Goal: Information Seeking & Learning: Learn about a topic

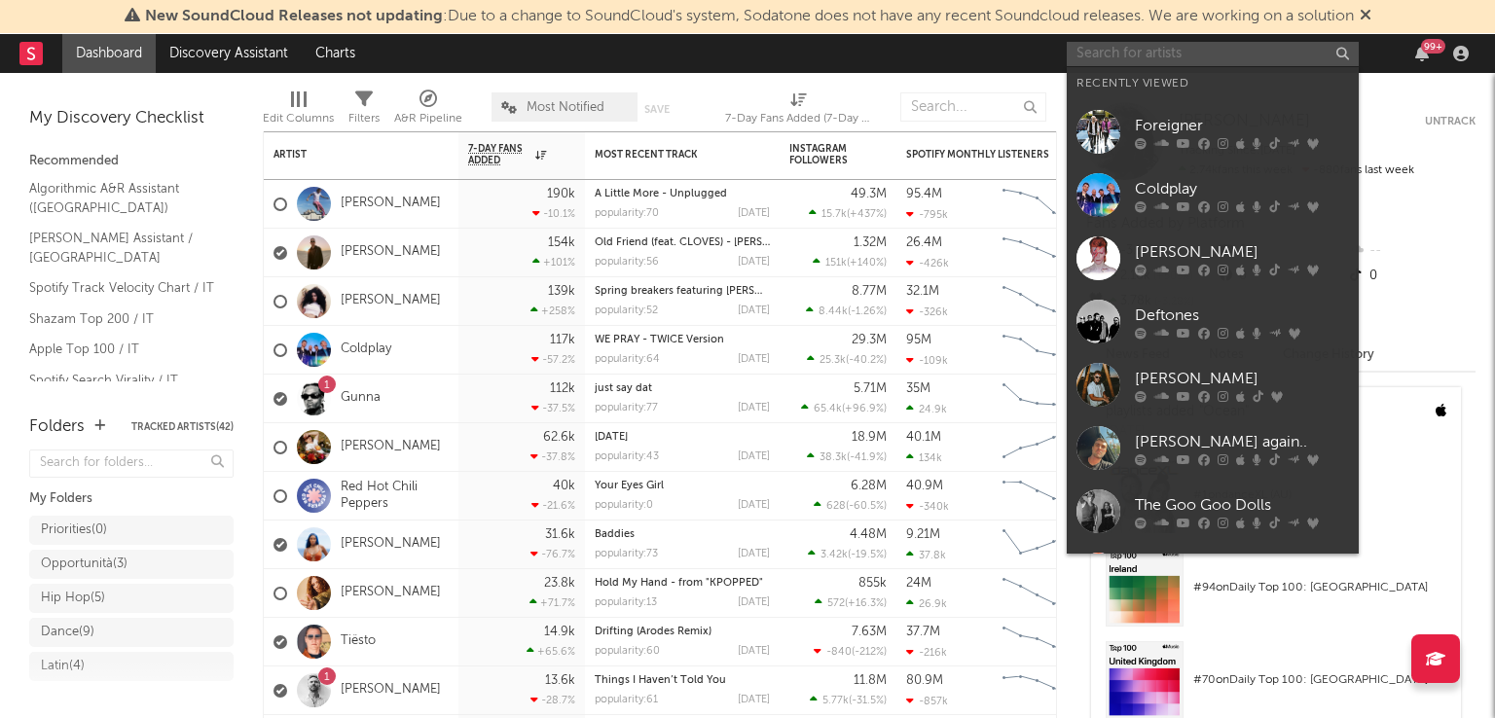
click at [1227, 59] on input "text" at bounding box center [1212, 54] width 292 height 24
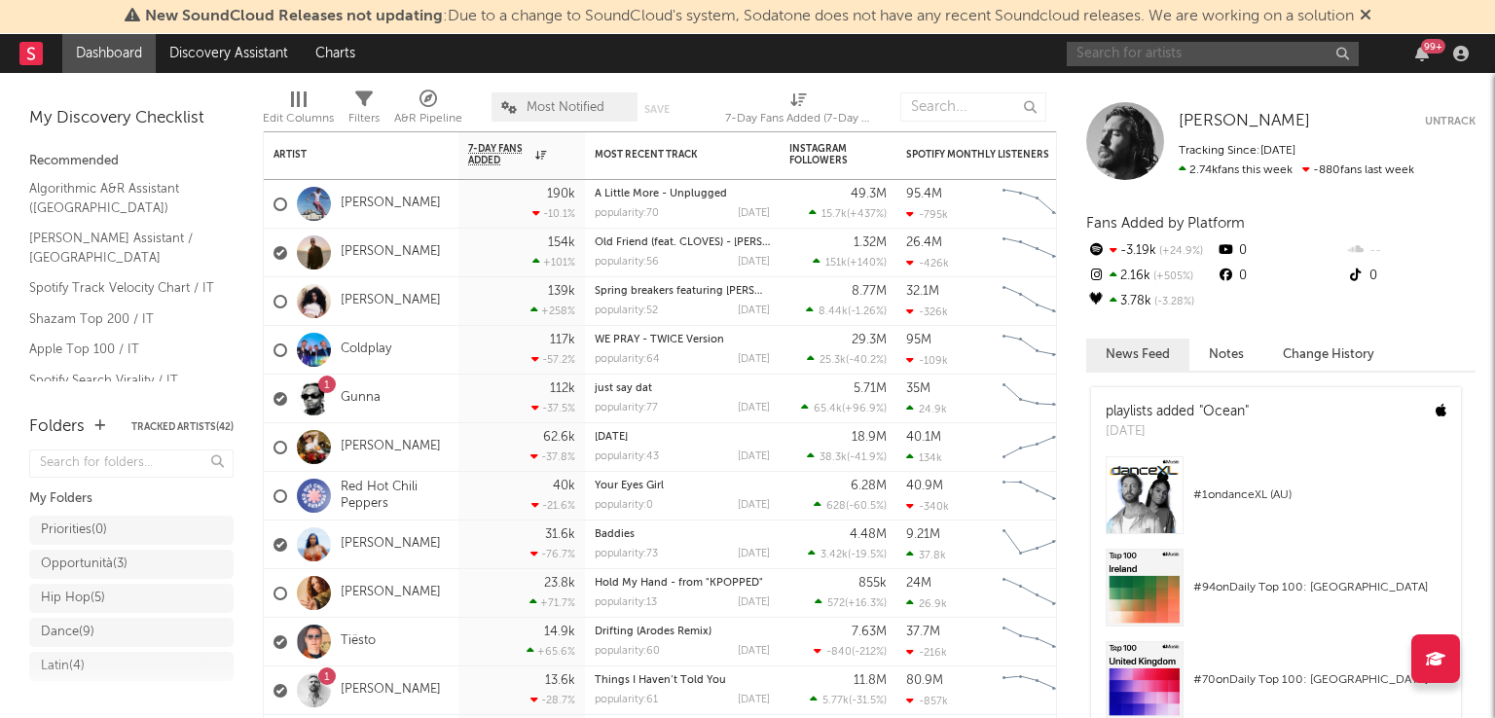
click at [1203, 45] on input "text" at bounding box center [1212, 54] width 292 height 24
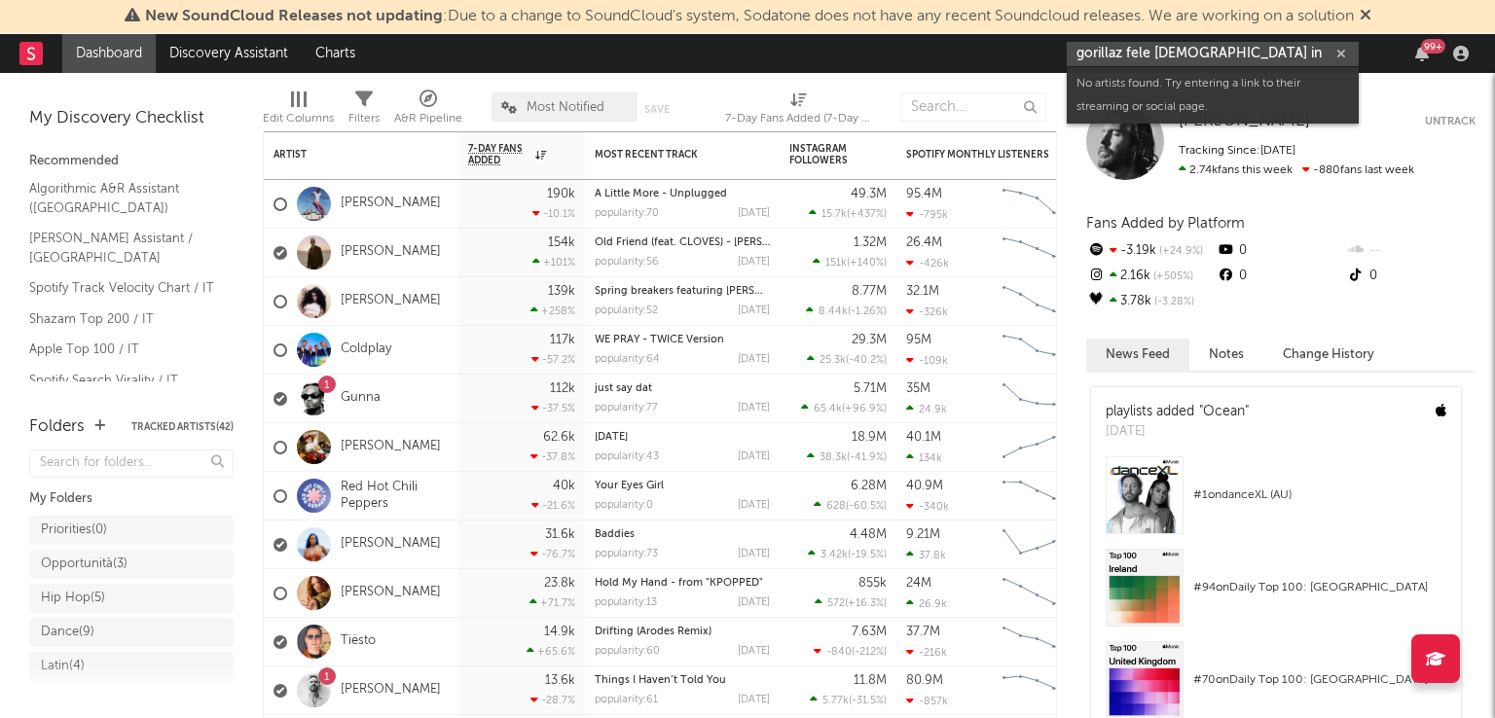
drag, startPoint x: 1230, startPoint y: 53, endPoint x: 1146, endPoint y: 52, distance: 83.7
click at [1146, 52] on input "gorillaz fele [DEMOGRAPHIC_DATA] in" at bounding box center [1212, 54] width 292 height 24
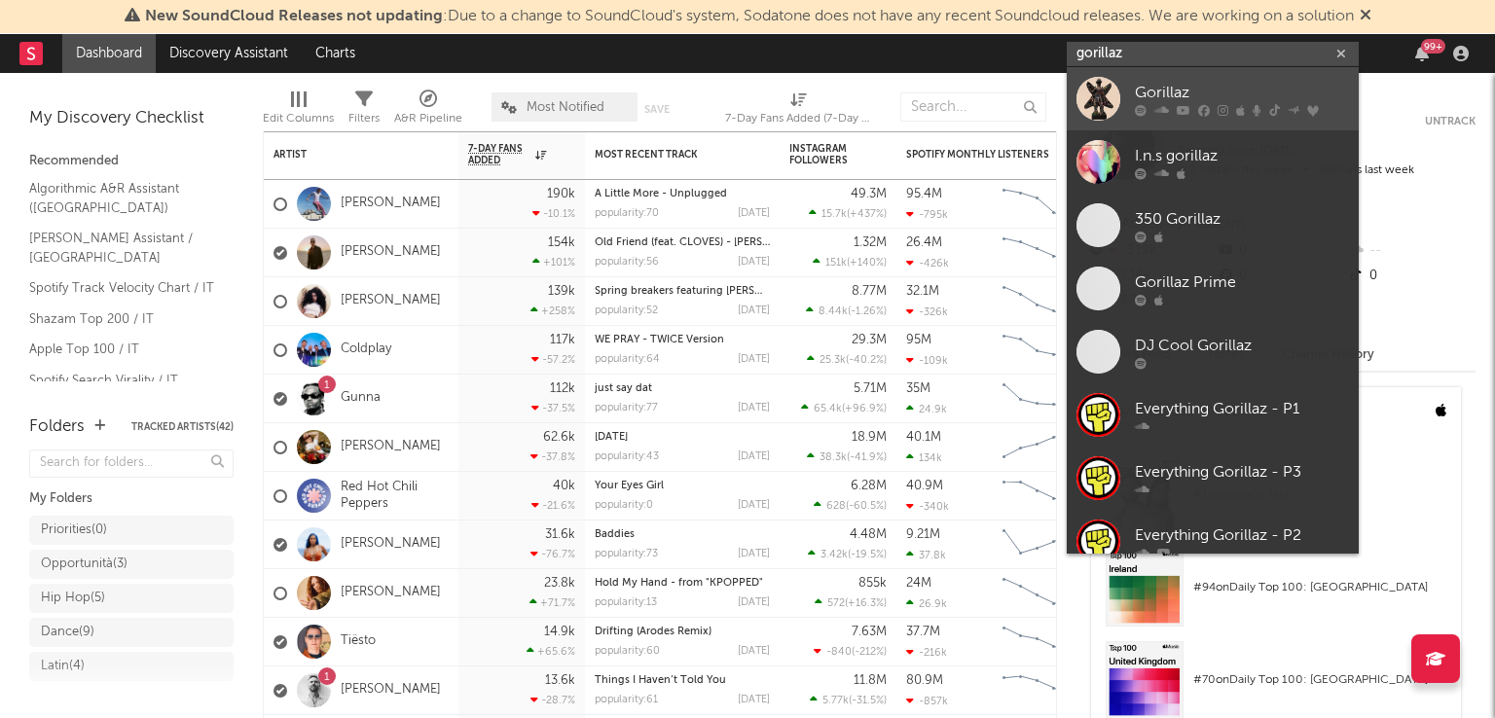
type input "gorillaz"
click at [1184, 85] on div "Gorillaz" at bounding box center [1242, 92] width 214 height 23
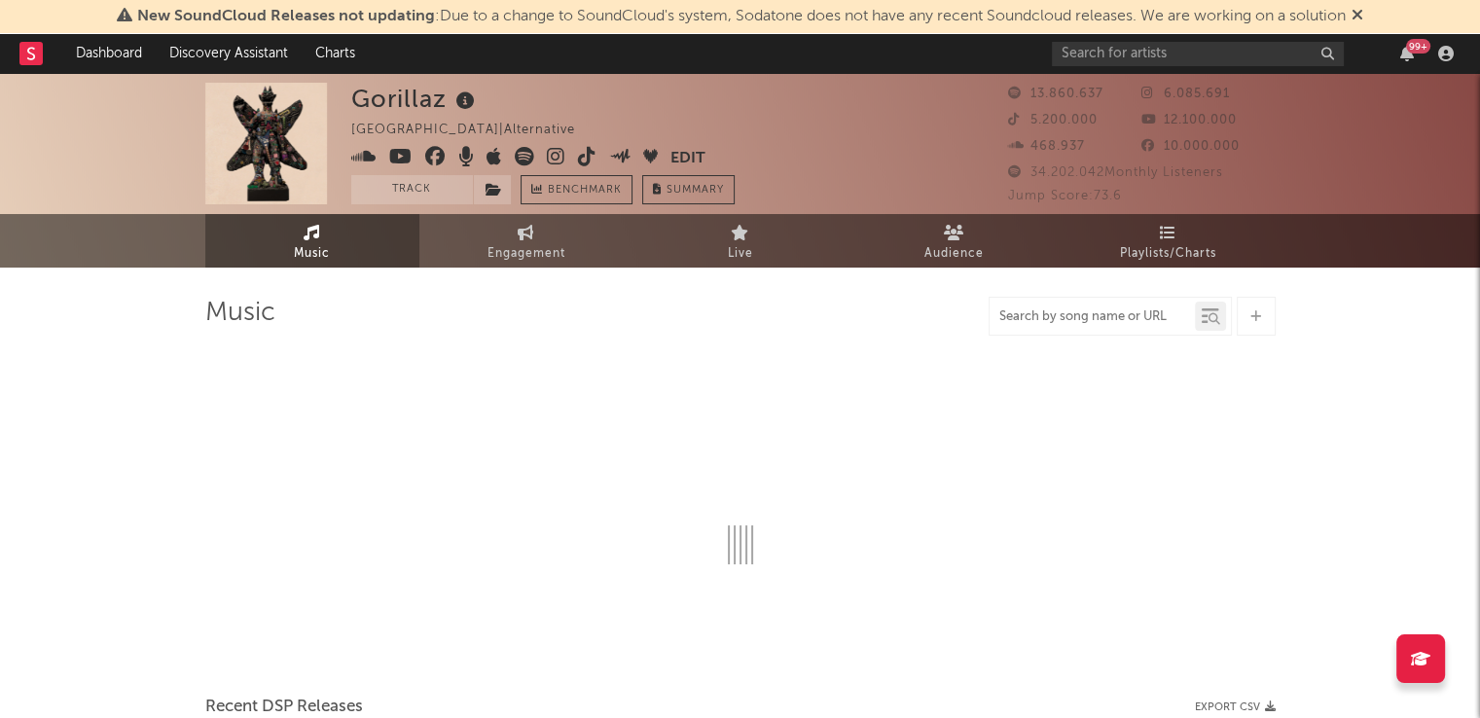
click at [1059, 313] on input "text" at bounding box center [1092, 317] width 205 height 16
type input "fee"
select select "6m"
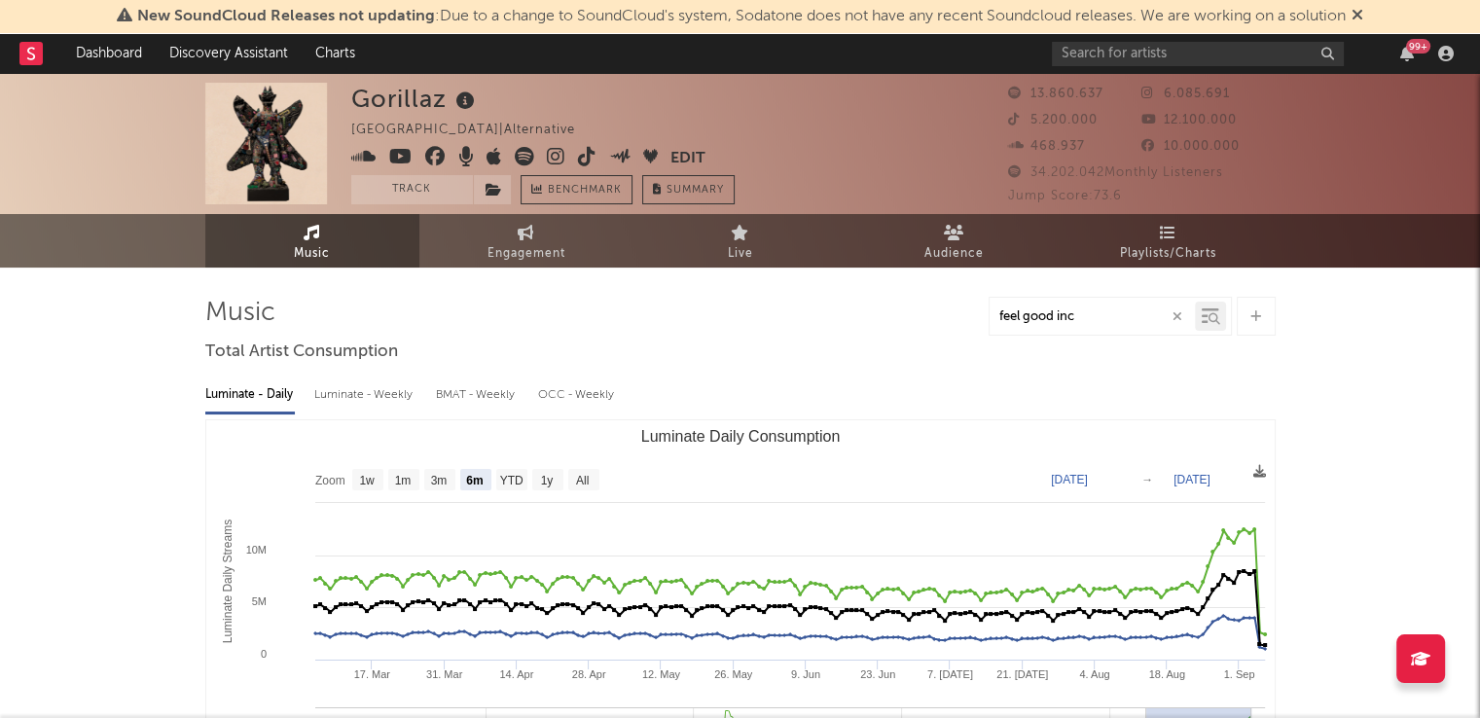
type input "feel good inc"
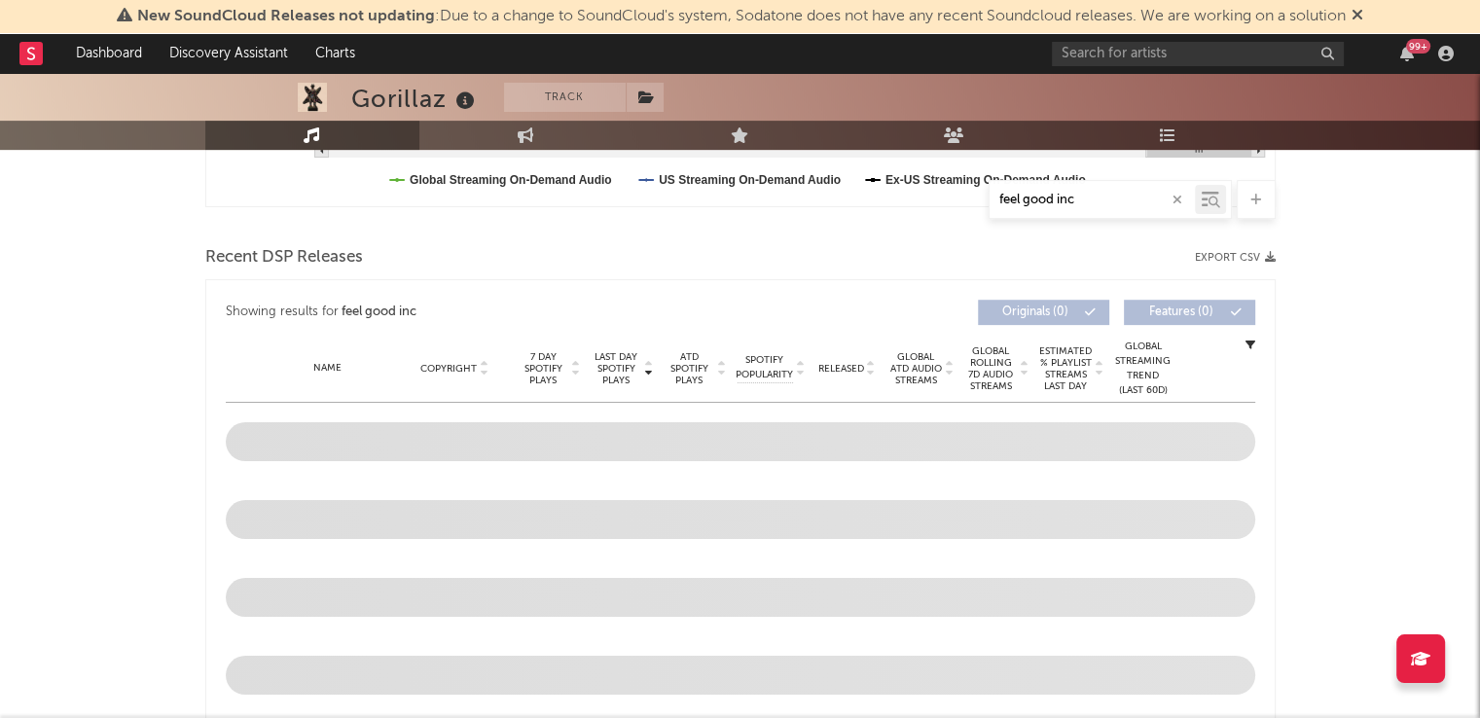
scroll to position [681, 0]
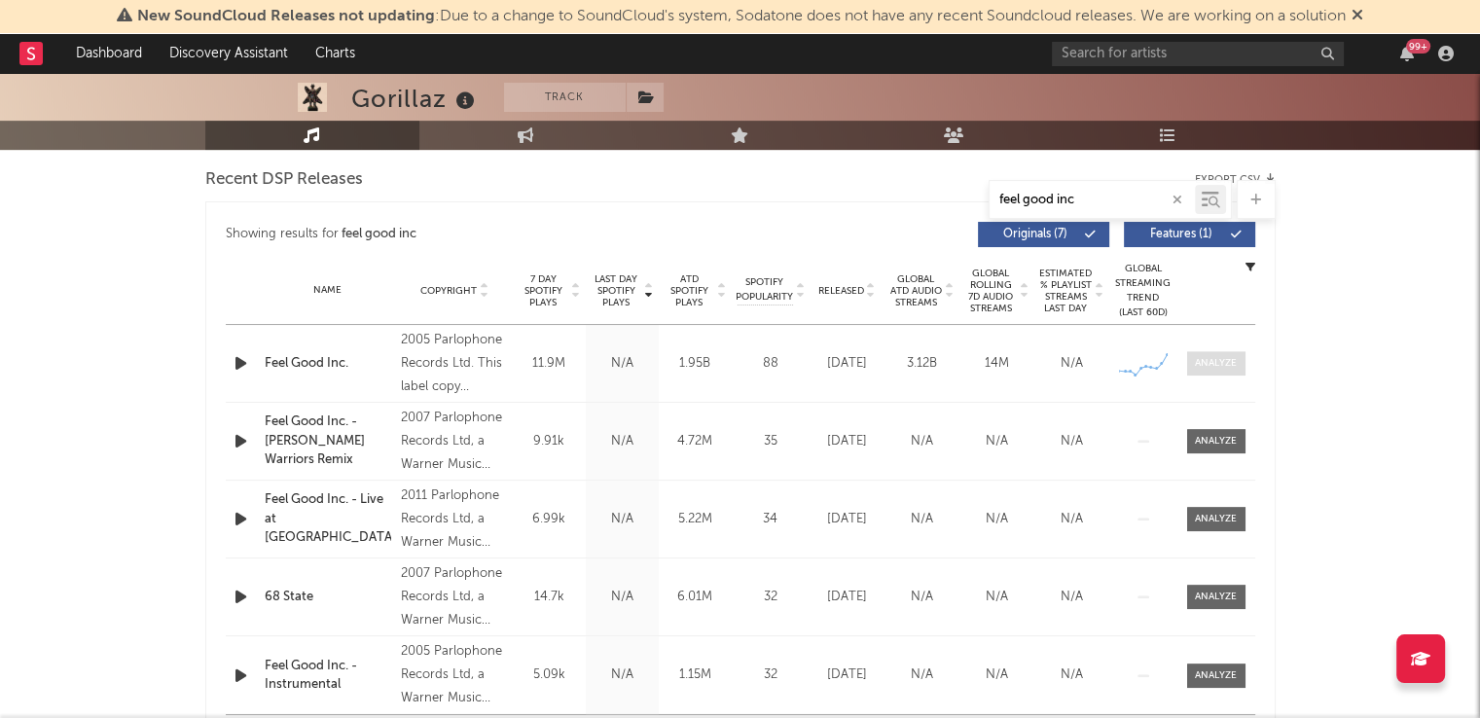
click at [1226, 374] on span at bounding box center [1216, 363] width 58 height 24
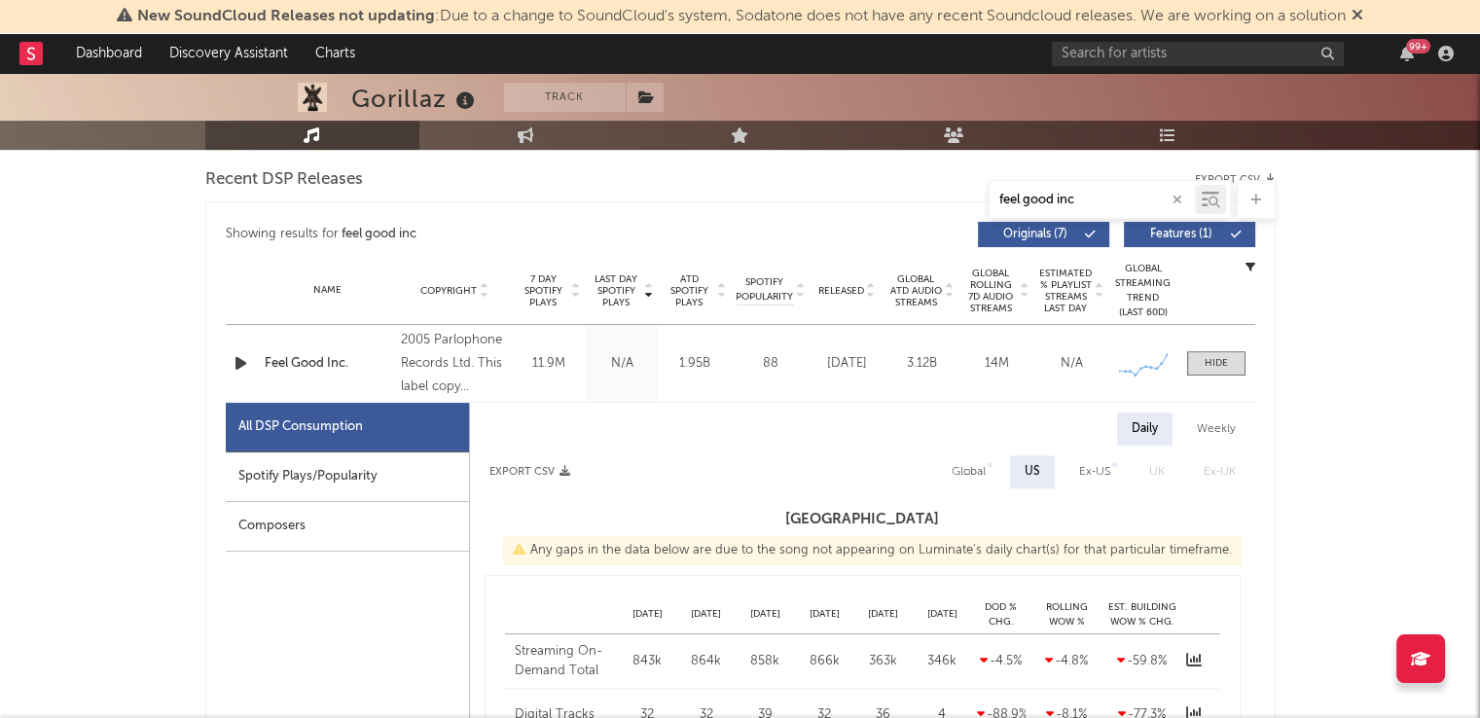
select select "6m"
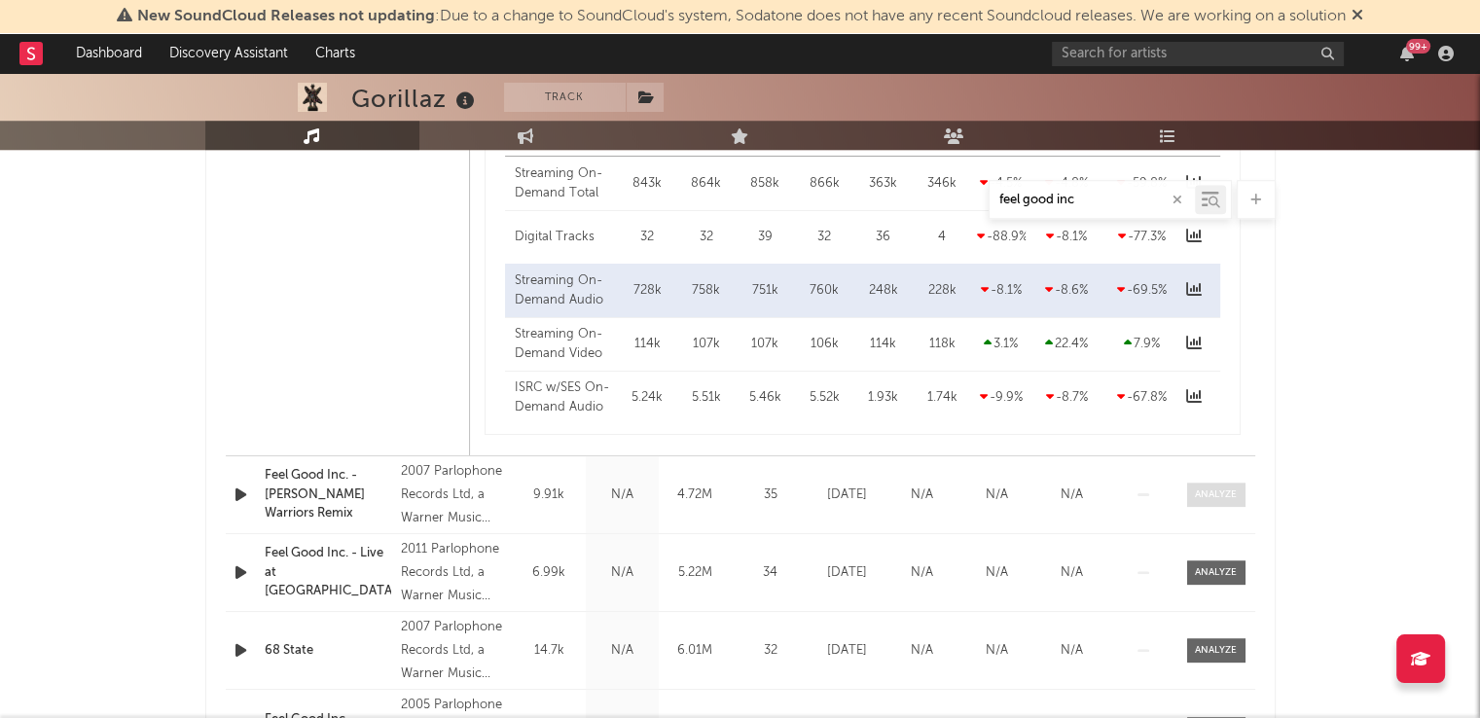
scroll to position [1654, 0]
